Goal: Navigation & Orientation: Find specific page/section

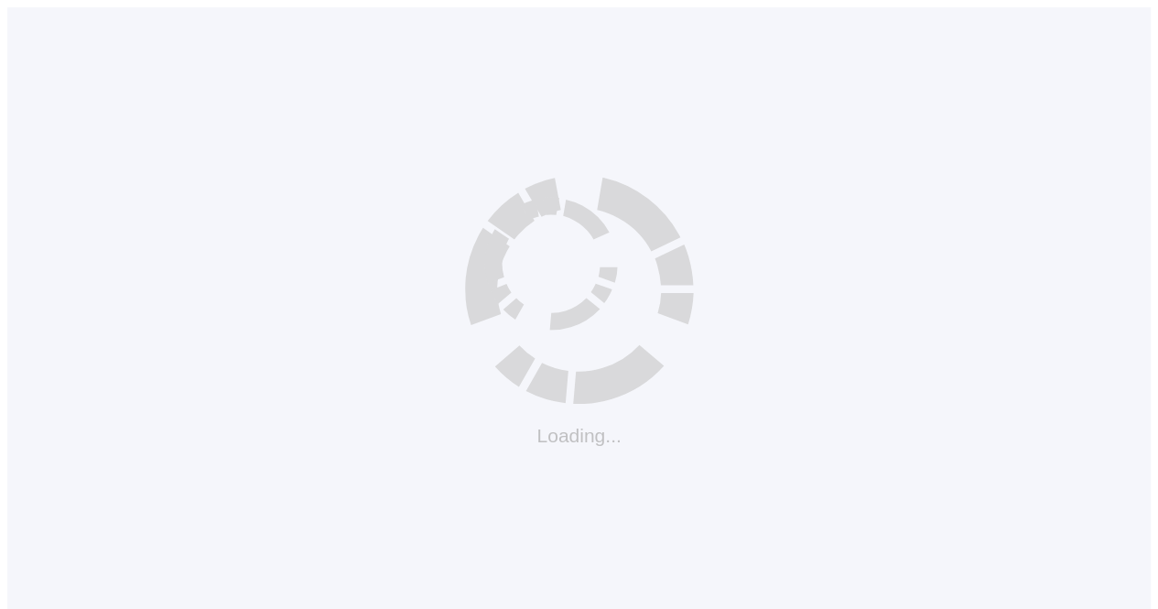
click at [518, 385] on icon at bounding box center [580, 290] width 242 height 240
